Goal: Task Accomplishment & Management: Use online tool/utility

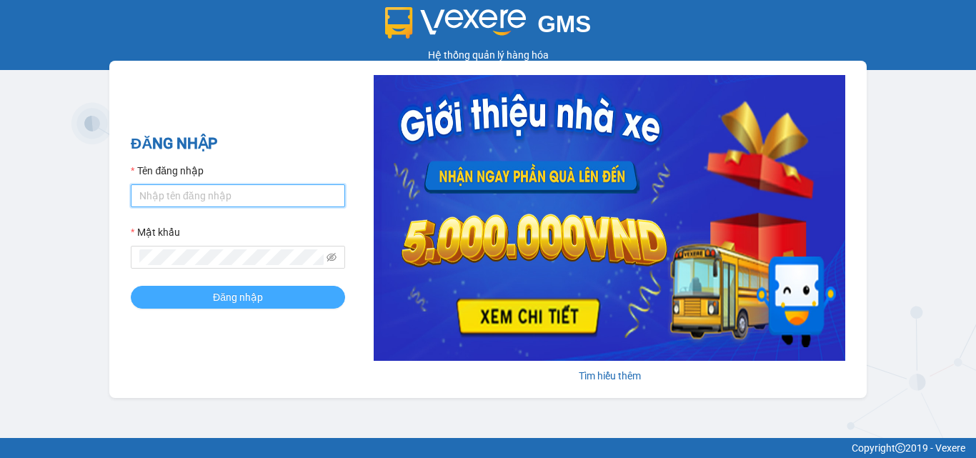
type input "dienkhanh.phucanex"
click at [319, 293] on button "Đăng nhập" at bounding box center [238, 297] width 214 height 23
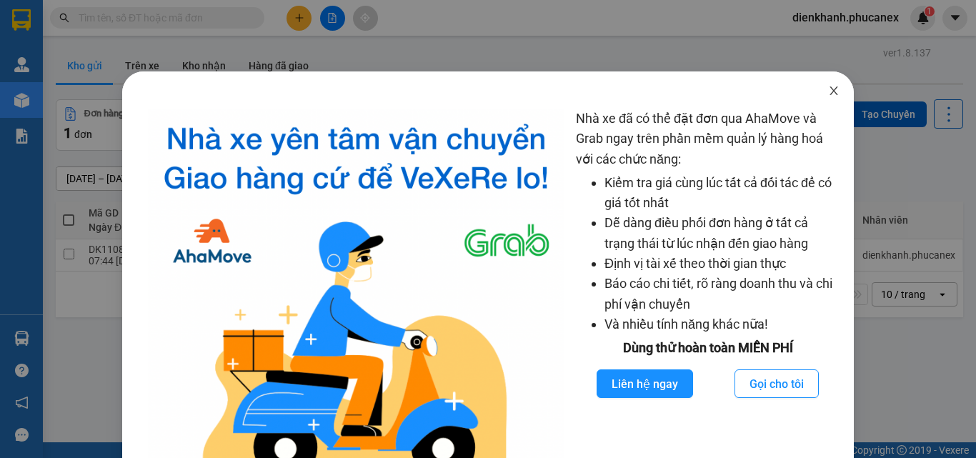
click at [828, 94] on icon "close" at bounding box center [833, 90] width 11 height 11
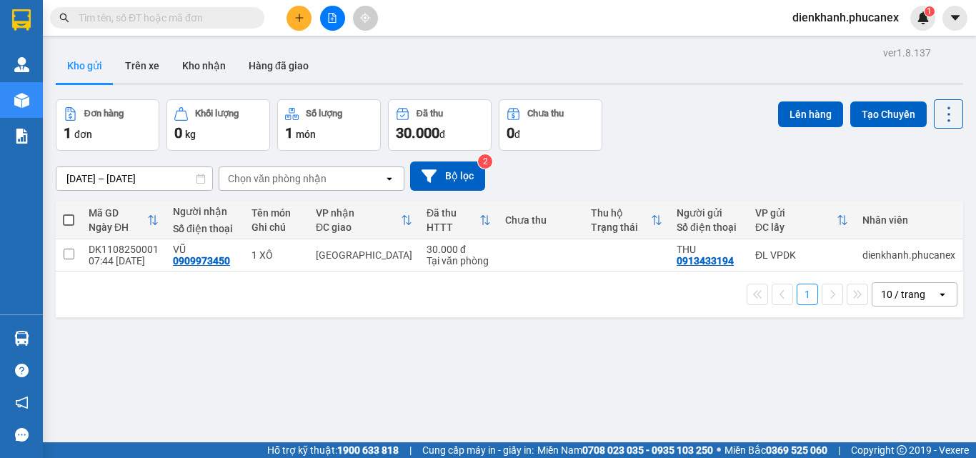
paste input "0947014499"
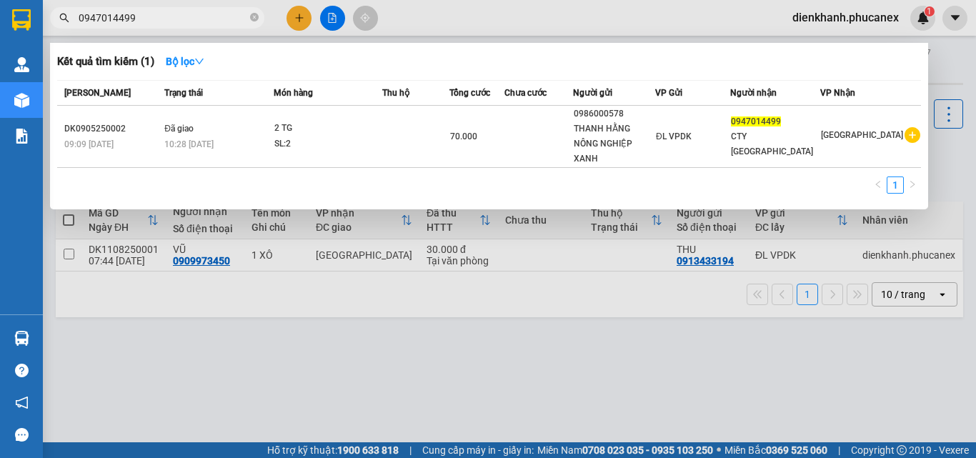
type input "0947014499"
